Goal: Task Accomplishment & Management: Manage account settings

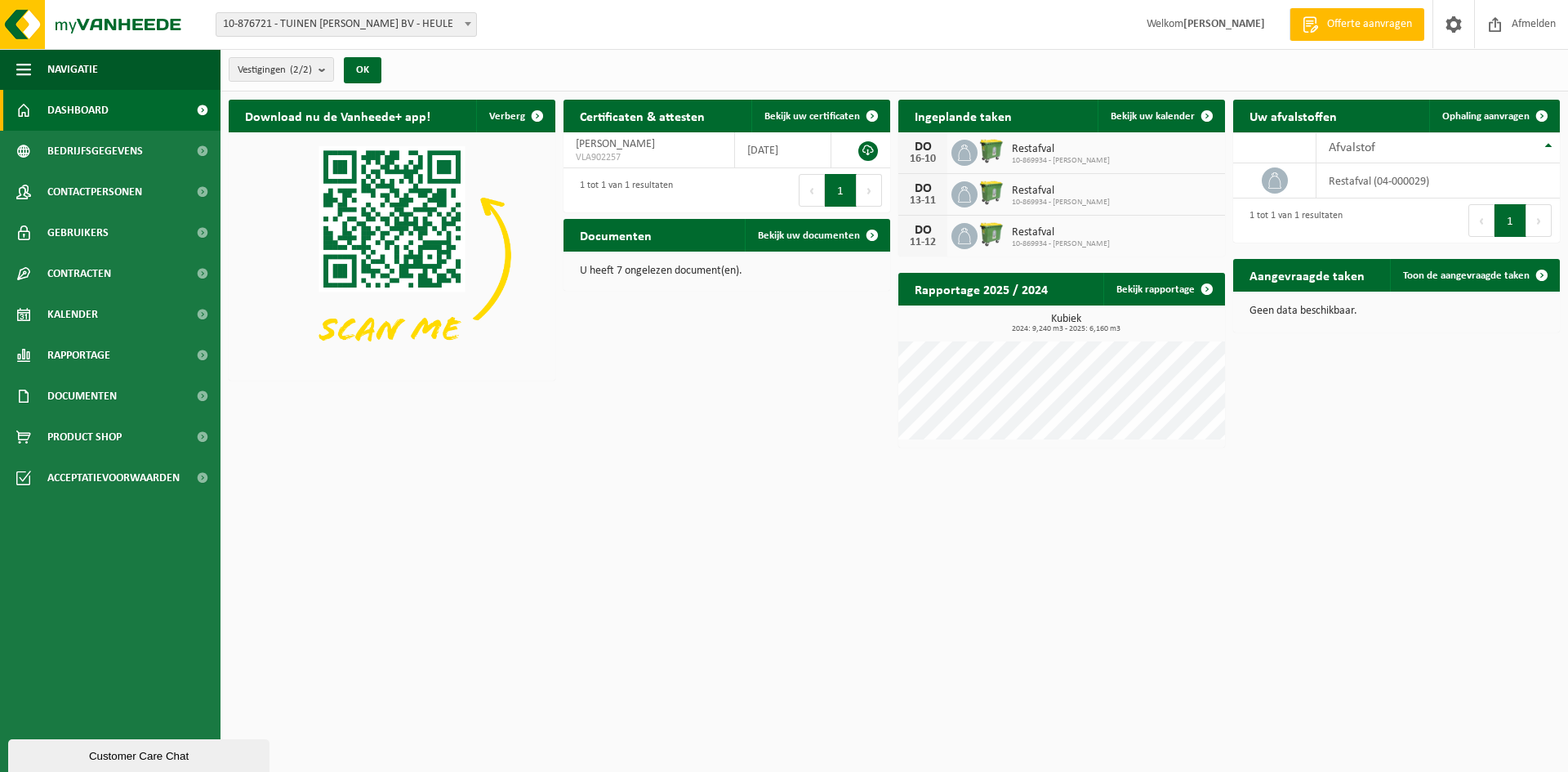
click at [1031, 148] on span "Restafval" at bounding box center [1061, 149] width 98 height 13
click at [1171, 105] on link "Bekijk uw kalender" at bounding box center [1160, 116] width 126 height 32
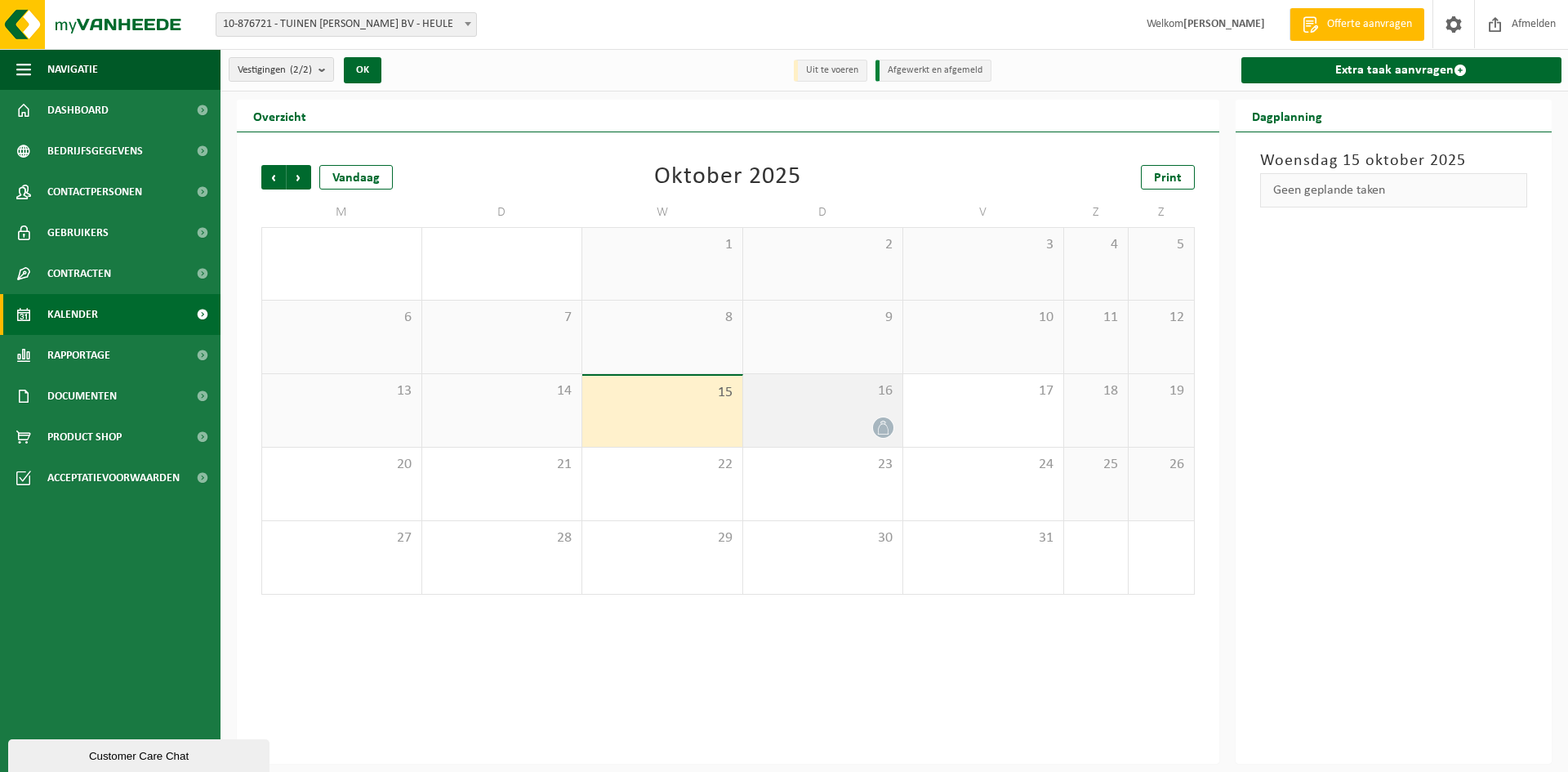
click at [870, 417] on div at bounding box center [823, 428] width 143 height 22
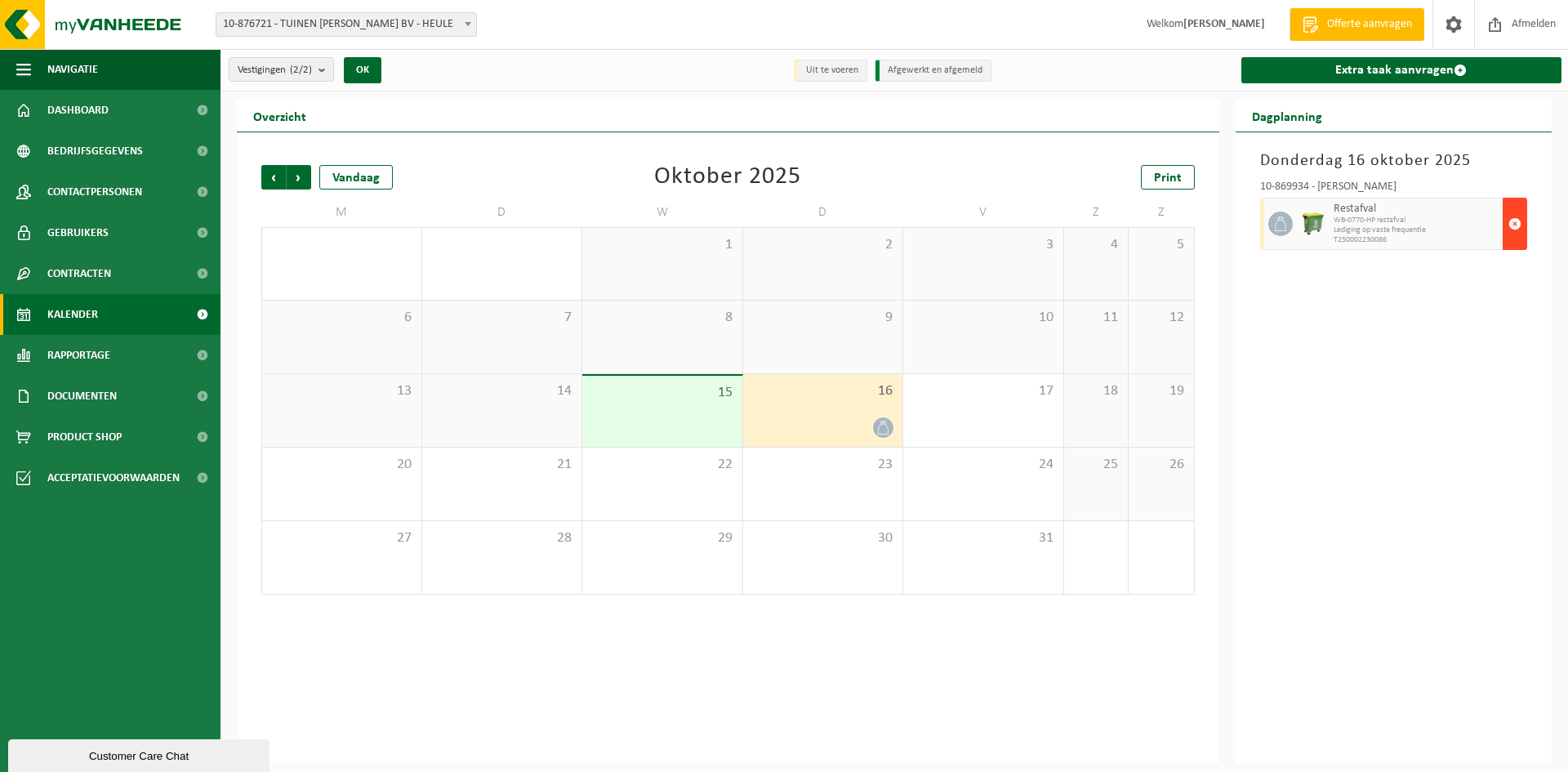
click at [1514, 234] on span "button" at bounding box center [1515, 223] width 13 height 32
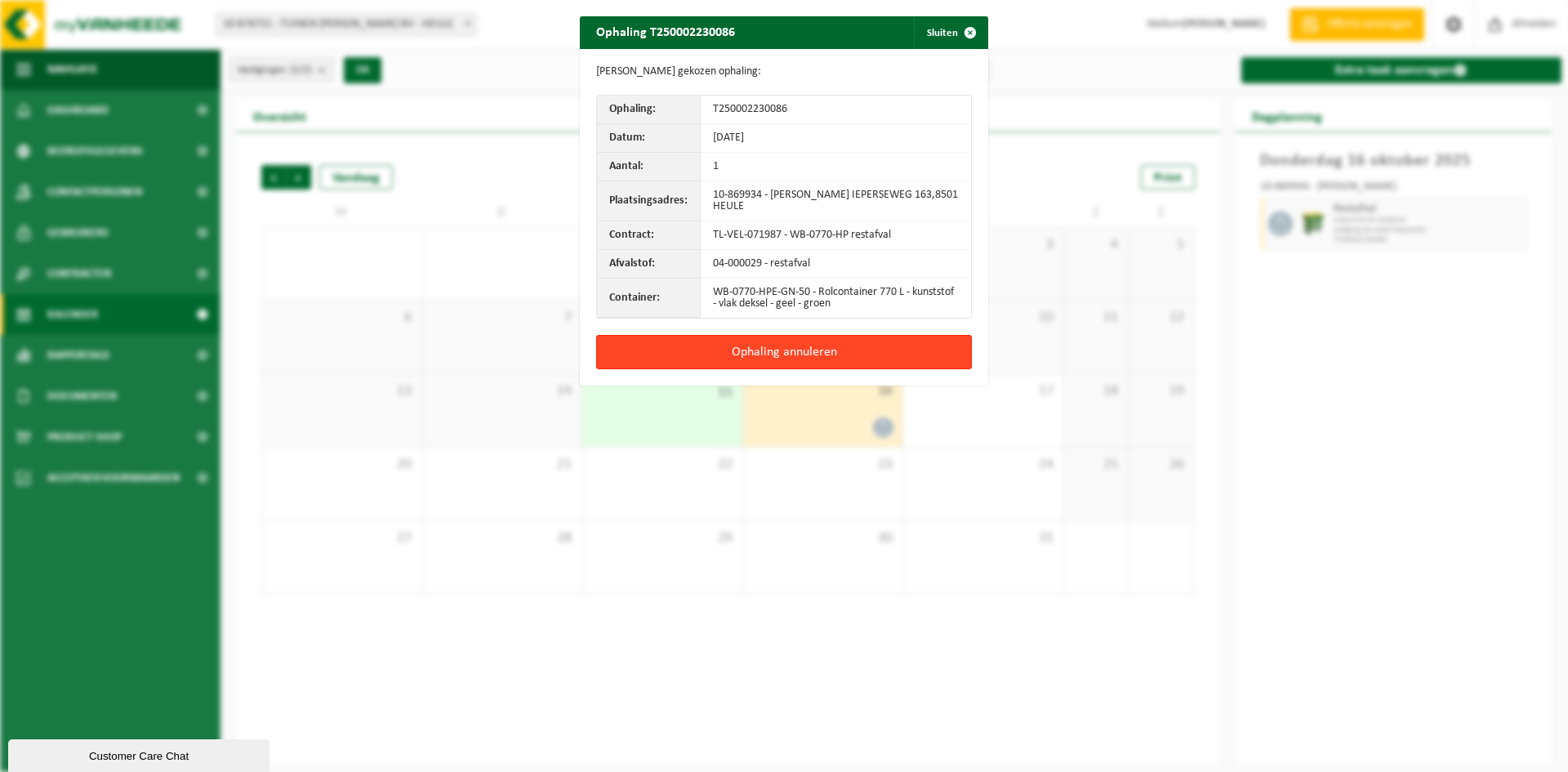
click at [765, 348] on button "Ophaling annuleren" at bounding box center [784, 352] width 376 height 34
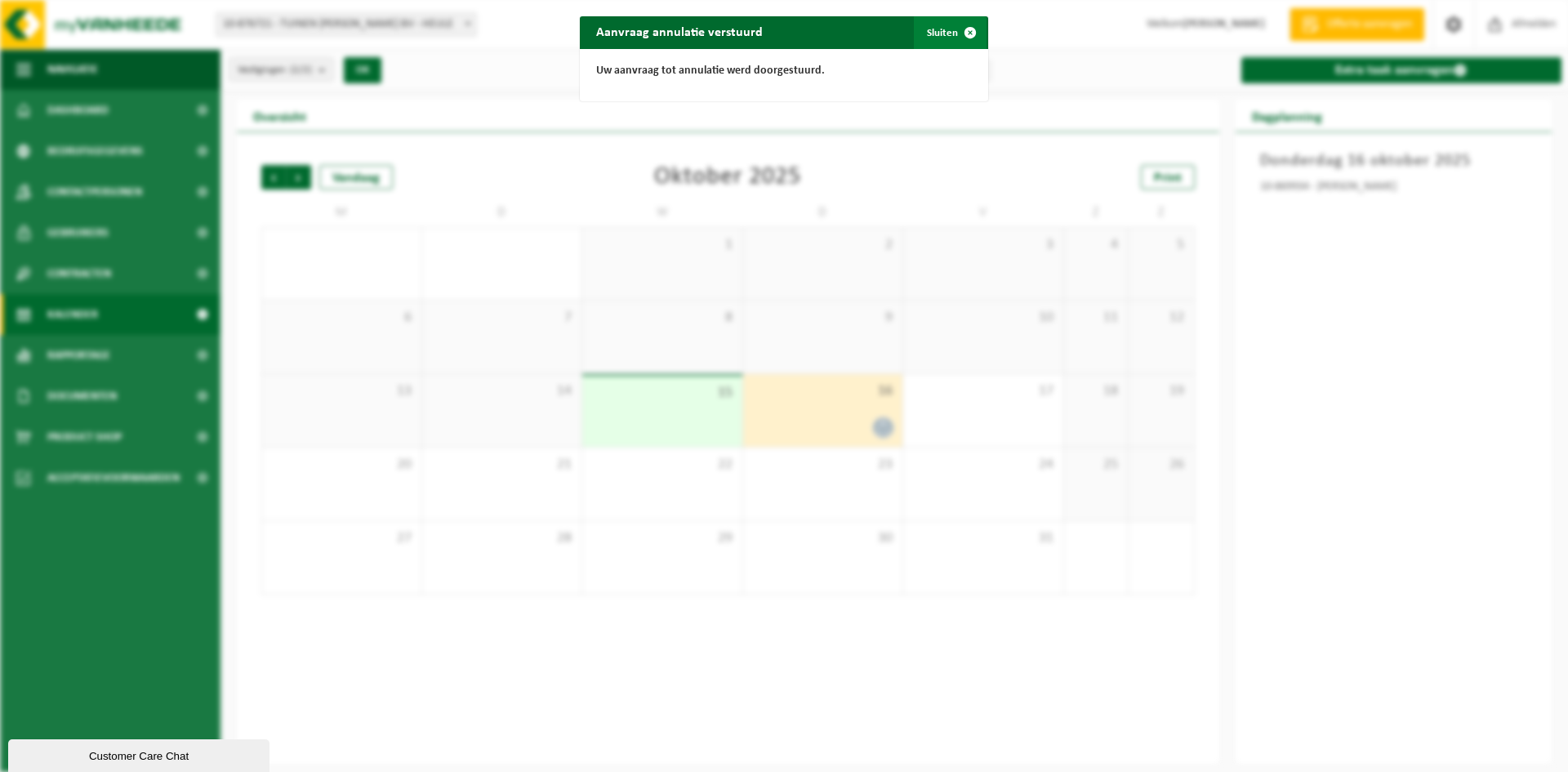
click at [963, 32] on span "button" at bounding box center [970, 32] width 32 height 32
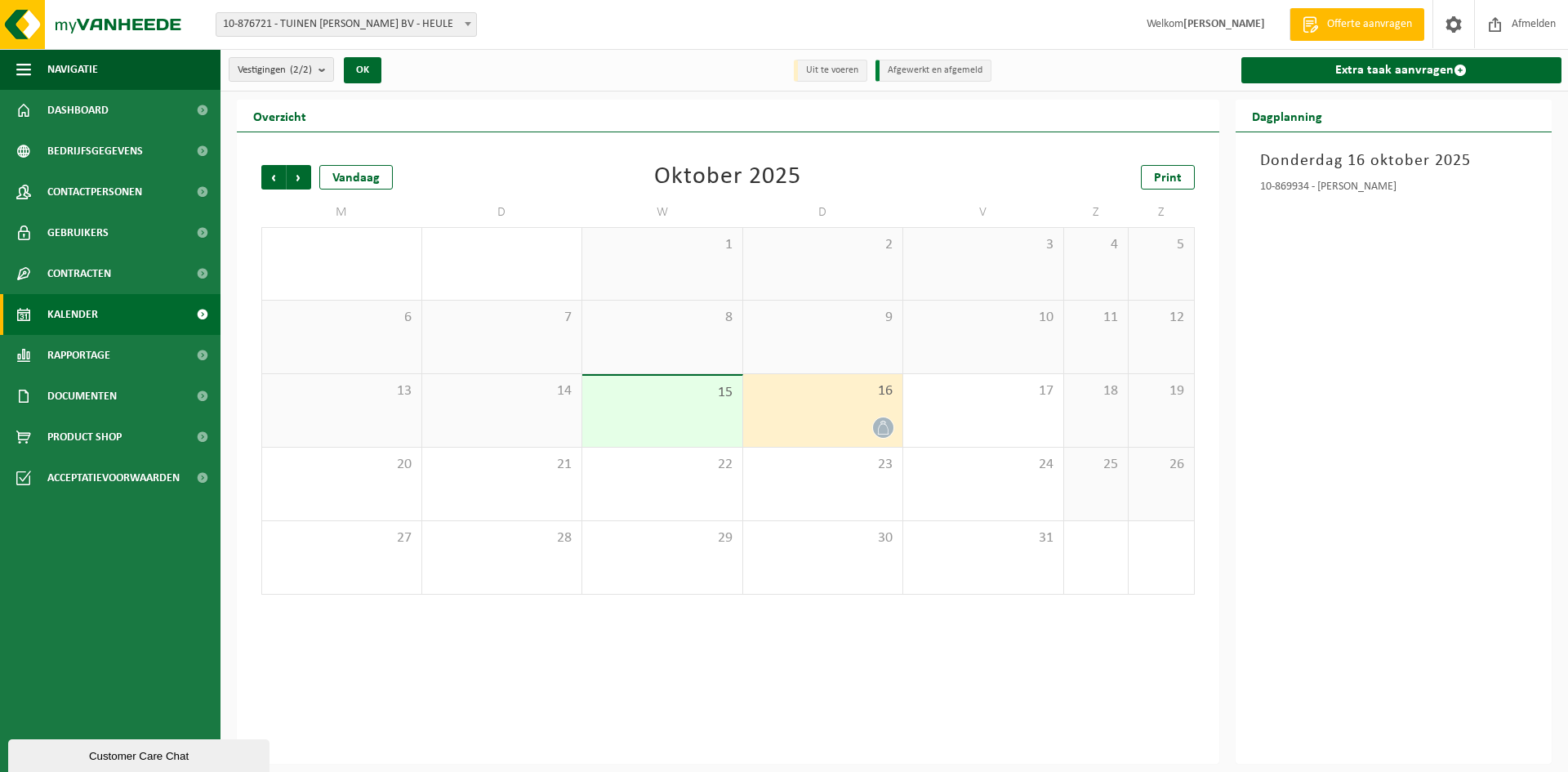
click at [853, 412] on div "16" at bounding box center [823, 410] width 160 height 73
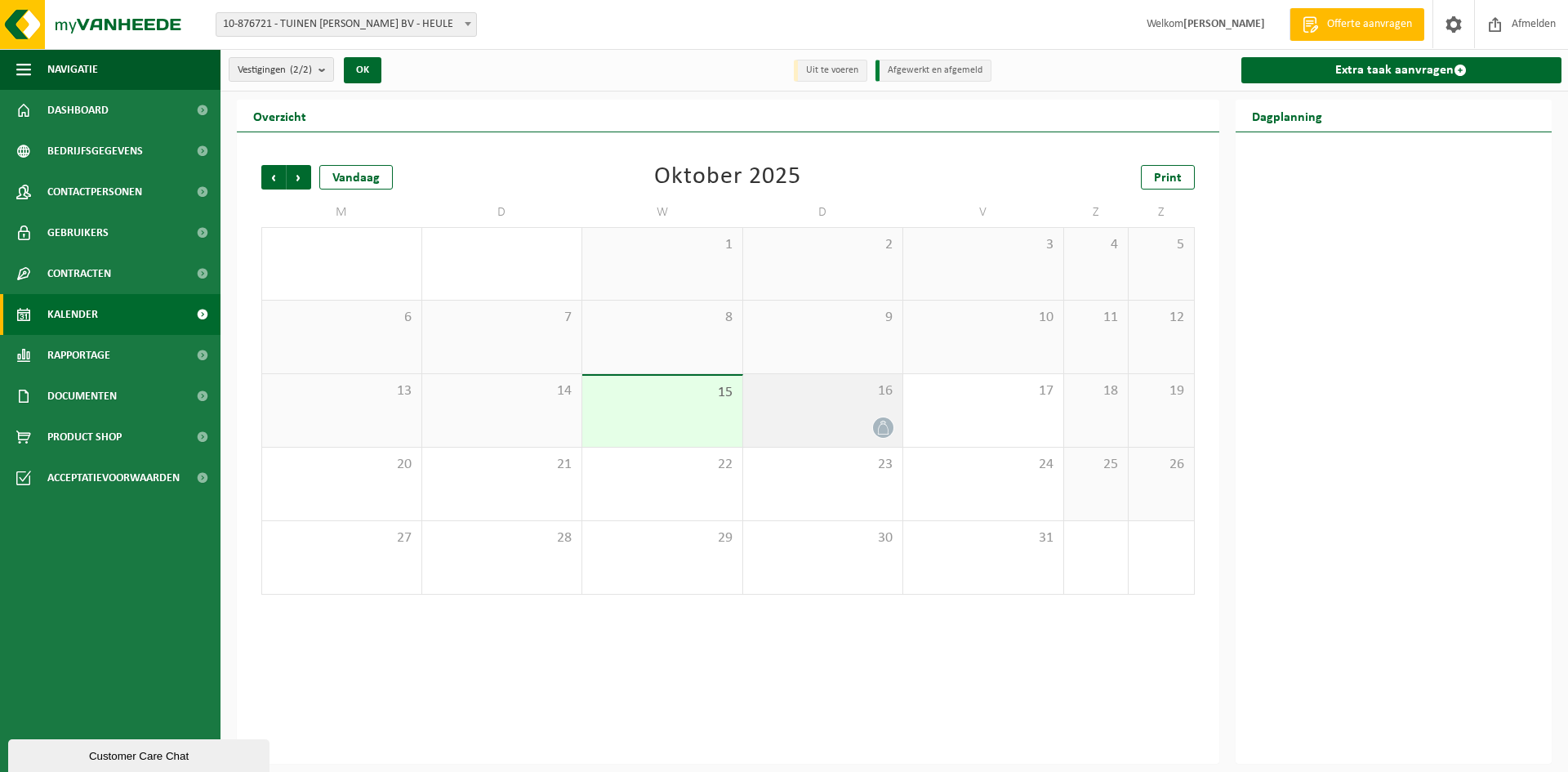
click at [834, 410] on div "16" at bounding box center [823, 410] width 160 height 73
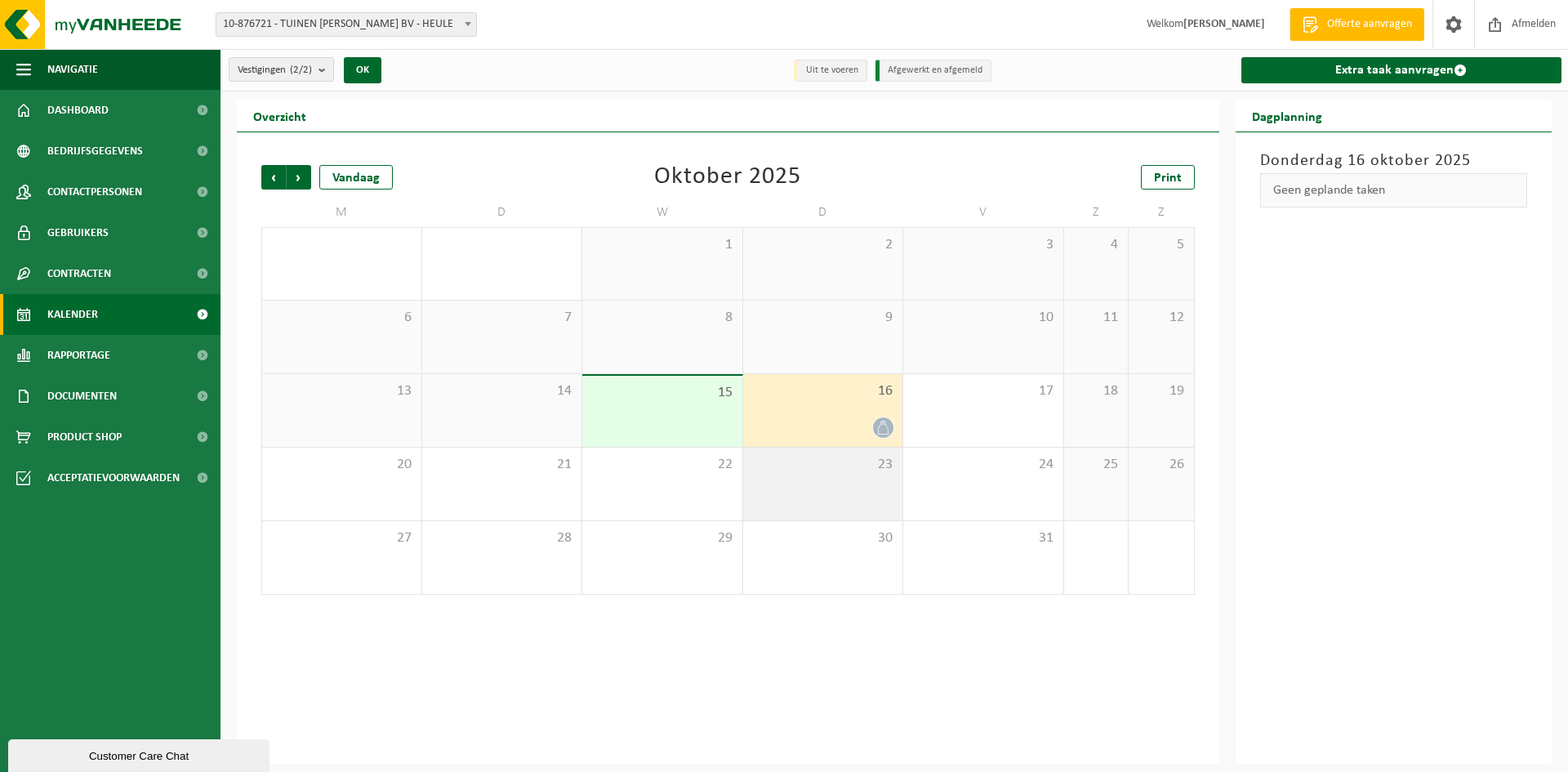
click at [774, 481] on div "23" at bounding box center [823, 483] width 160 height 73
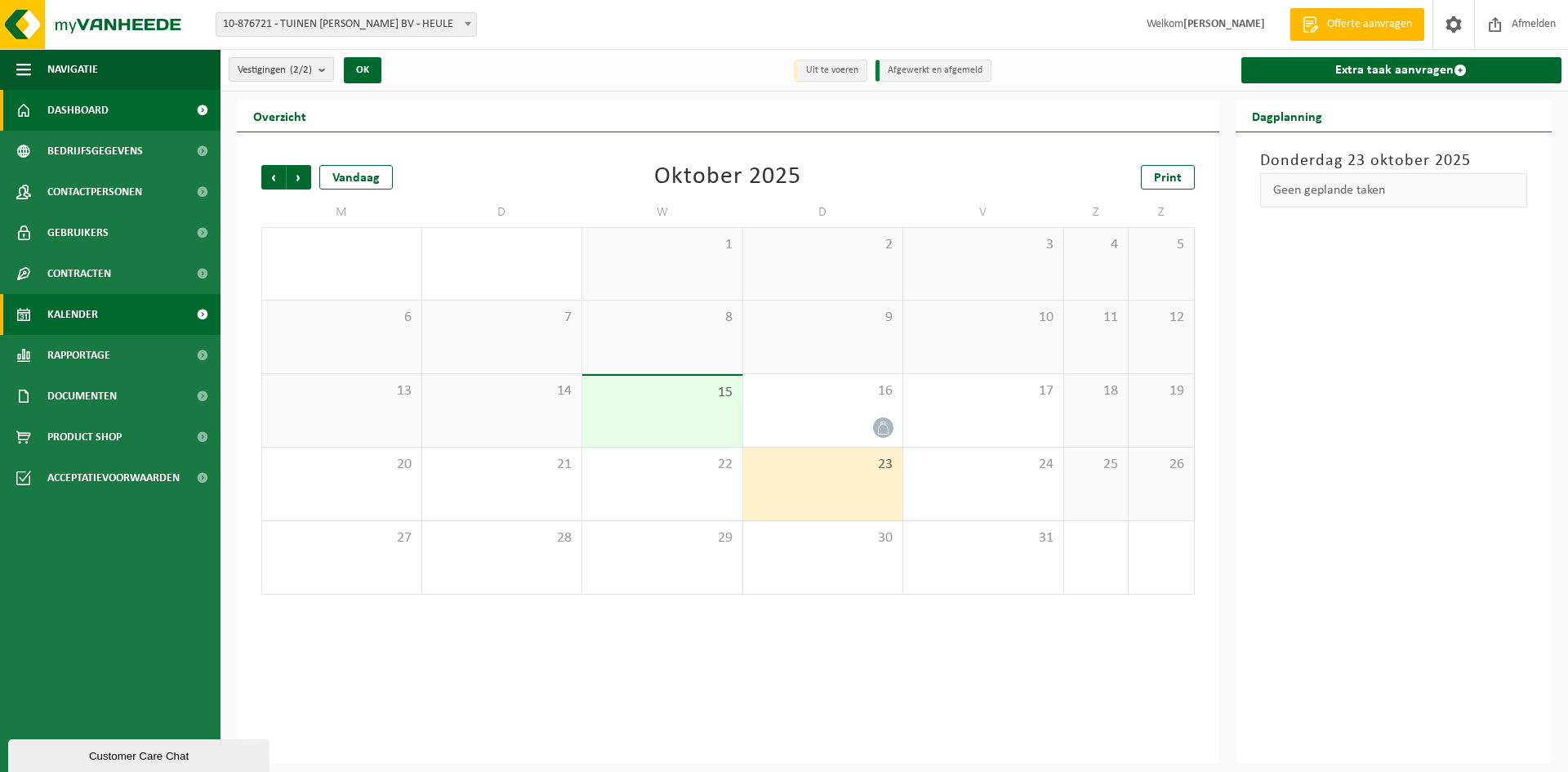
click at [92, 94] on span "Dashboard" at bounding box center [78, 110] width 61 height 41
